Goal: Transaction & Acquisition: Subscribe to service/newsletter

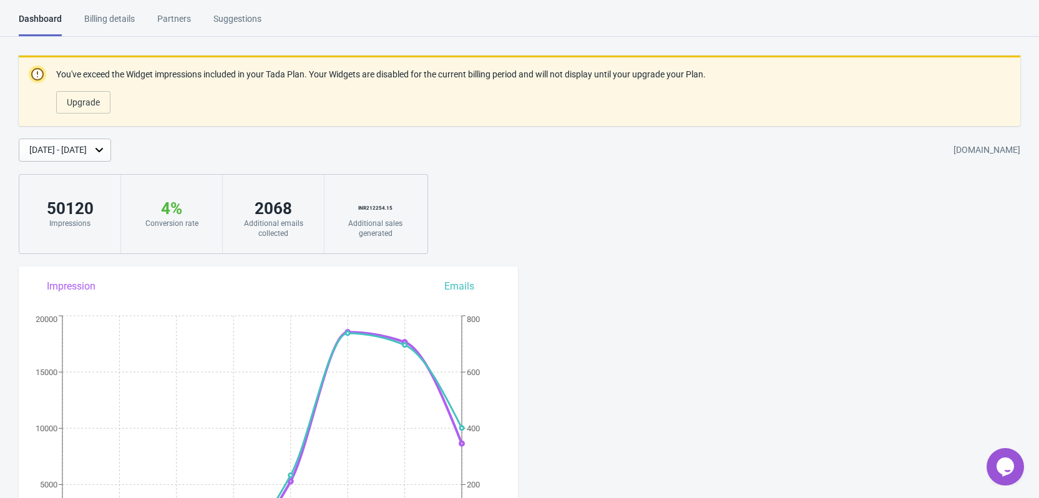
click at [137, 16] on div "Dashboard Billing details Partners Suggestions" at bounding box center [151, 24] width 265 height 24
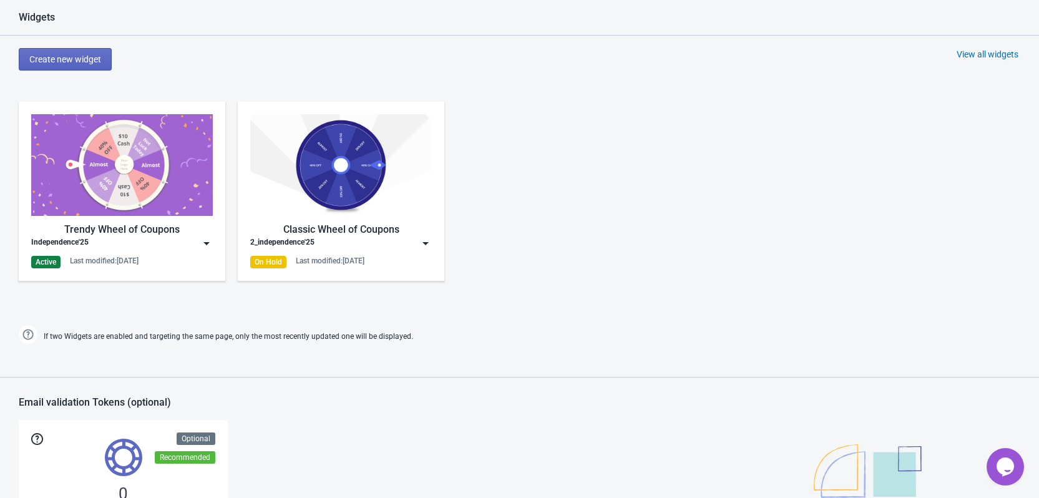
scroll to position [627, 0]
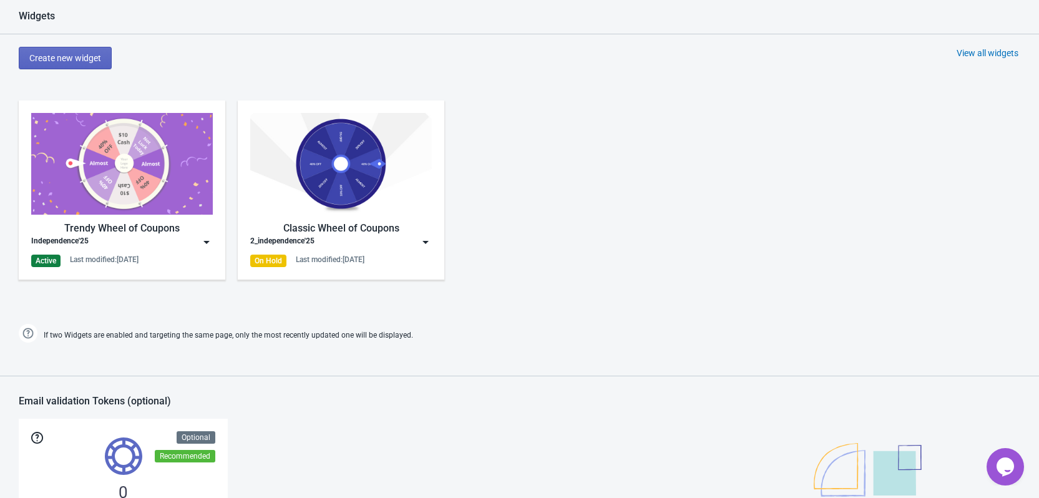
click at [158, 197] on img at bounding box center [122, 164] width 182 height 102
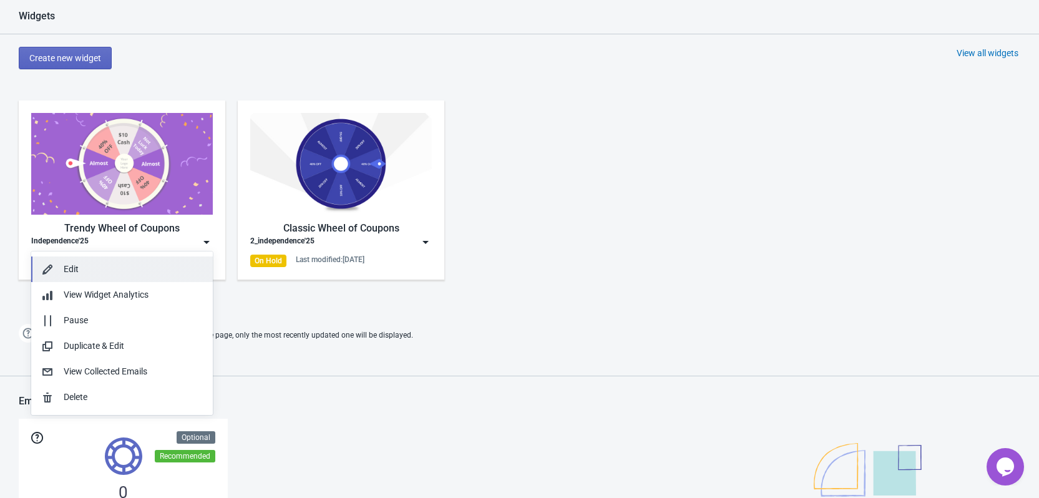
click at [146, 267] on div "Edit" at bounding box center [133, 269] width 139 height 13
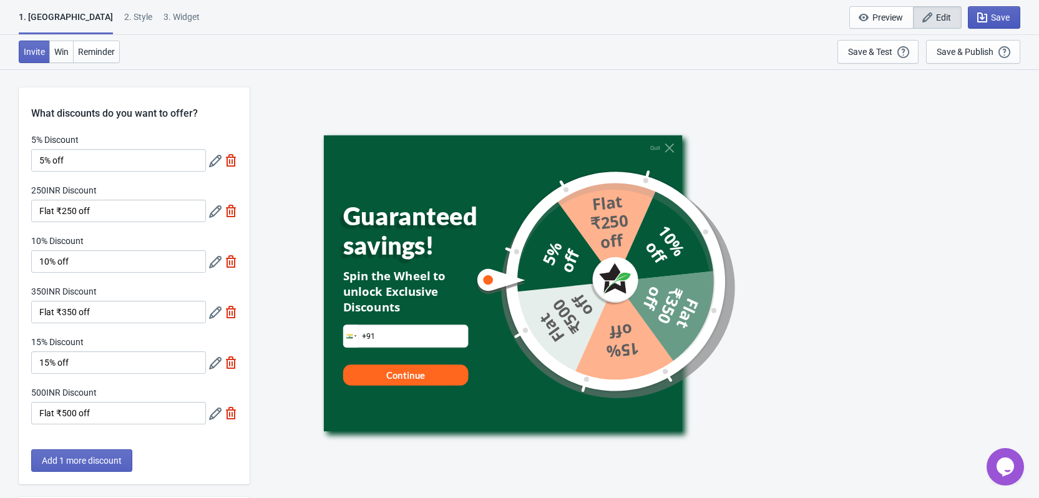
click at [1000, 14] on span "Save" at bounding box center [1000, 17] width 19 height 10
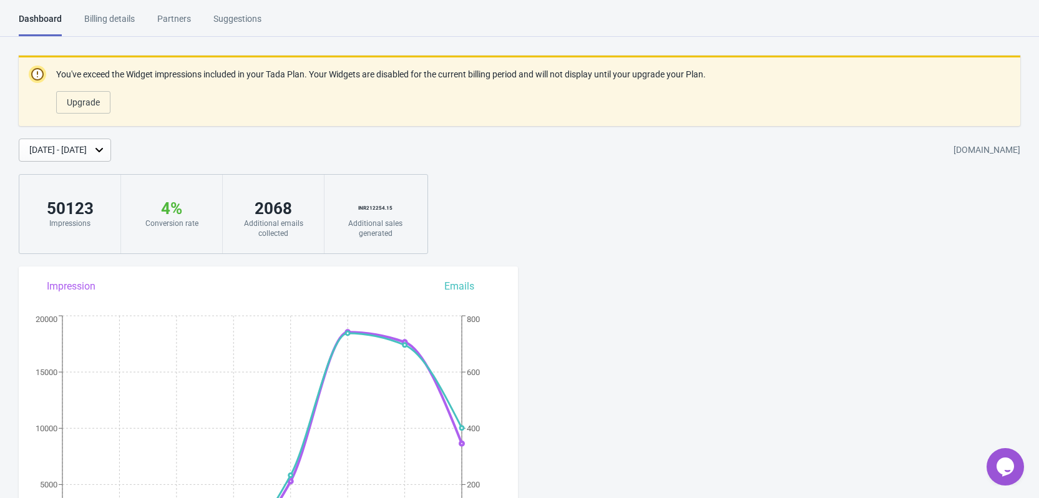
click at [99, 22] on div "Billing details" at bounding box center [109, 23] width 51 height 22
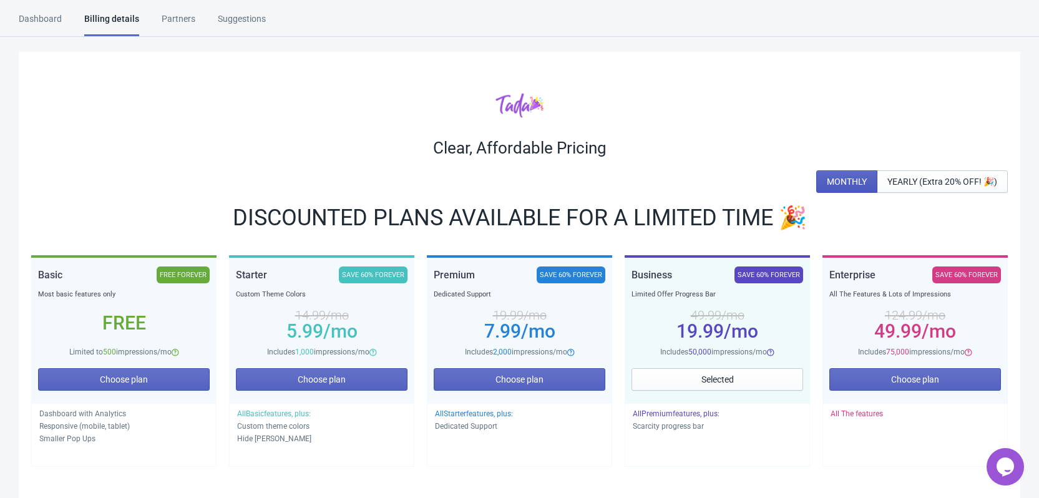
click at [834, 174] on button "MONTHLY" at bounding box center [846, 181] width 61 height 22
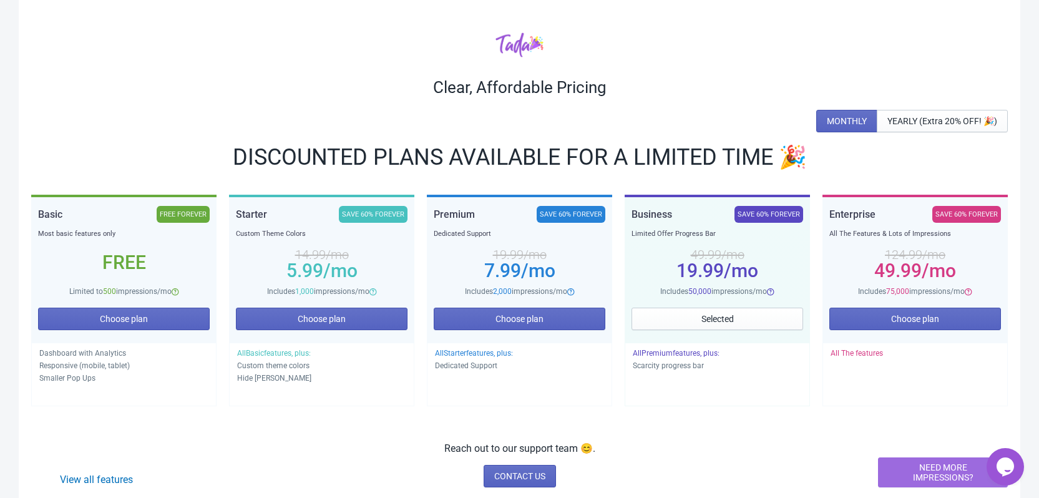
scroll to position [61, 0]
drag, startPoint x: 679, startPoint y: 275, endPoint x: 774, endPoint y: 258, distance: 96.9
click at [774, 258] on div "49.99 /mo 19.99 /mo" at bounding box center [718, 262] width 172 height 45
click at [774, 258] on div "49.99 /mo" at bounding box center [718, 254] width 172 height 10
click at [911, 110] on button "YEARLY (Extra 20% OFF! 🎉)" at bounding box center [942, 120] width 131 height 22
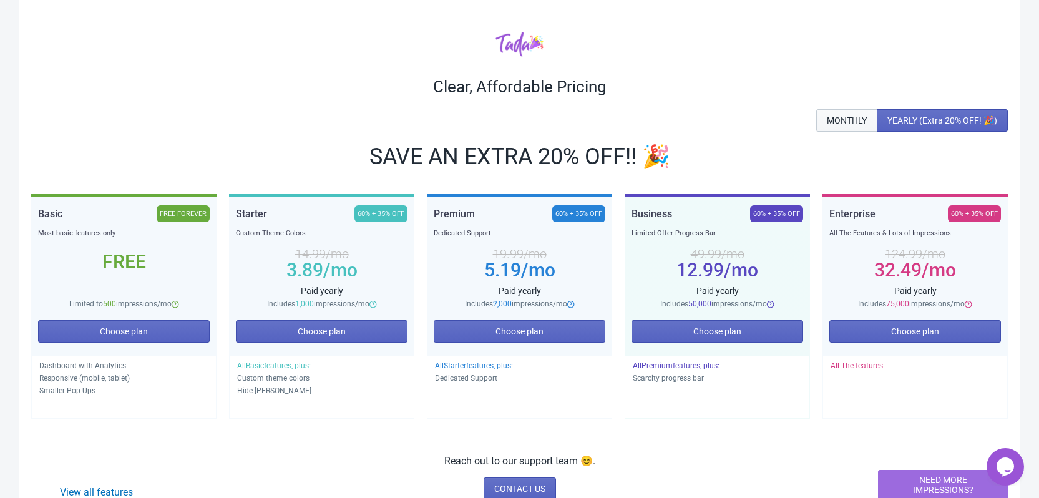
click at [854, 114] on button "MONTHLY" at bounding box center [846, 120] width 61 height 22
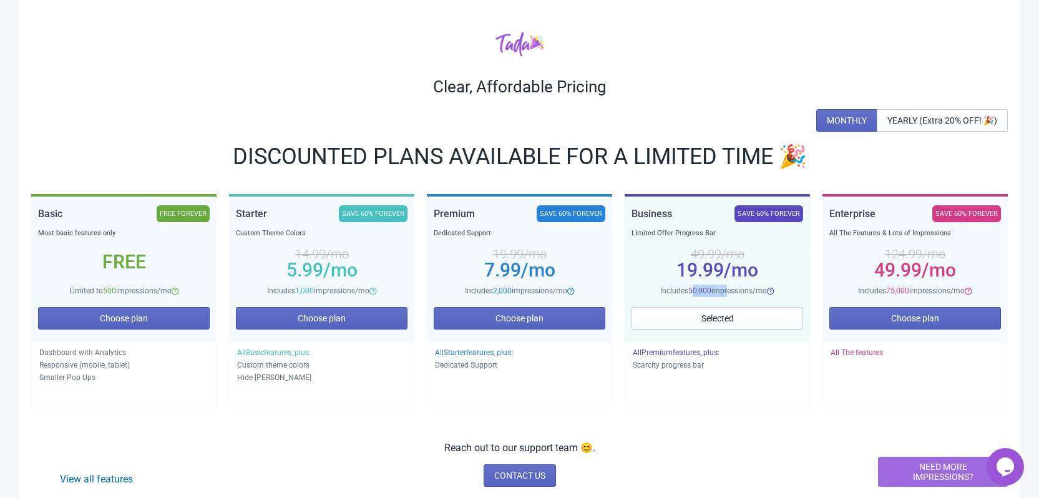
drag, startPoint x: 690, startPoint y: 290, endPoint x: 731, endPoint y: 283, distance: 41.3
click at [731, 283] on div "Business SAVE 60% FOREVER Limited Offer Progress Bar 49.99 /mo 19.99 /mo Includ…" at bounding box center [718, 251] width 172 height 92
click at [745, 77] on div "Clear, Affordable Pricing" at bounding box center [519, 87] width 977 height 20
